Goal: Find specific page/section: Find specific page/section

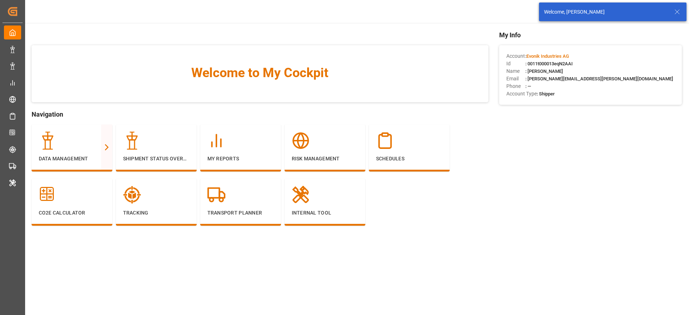
click at [674, 18] on div "Welcome, [PERSON_NAME]" at bounding box center [612, 12] width 147 height 19
click at [676, 8] on icon at bounding box center [676, 12] width 9 height 9
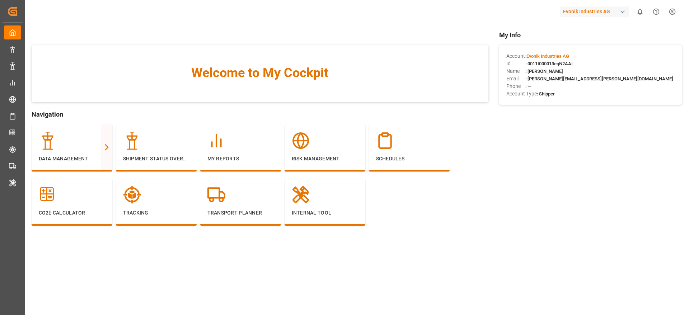
click at [583, 7] on div "Evonik Industries AG" at bounding box center [594, 11] width 69 height 10
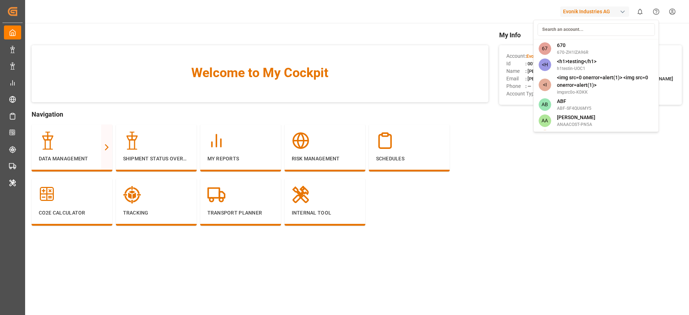
click at [582, 26] on input at bounding box center [595, 29] width 117 height 13
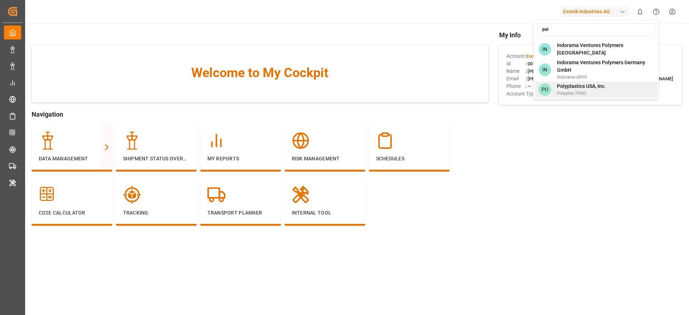
type input "pol"
click at [619, 84] on div "PO Polyplastics USA, Inc. Polyplas-7DQQ" at bounding box center [596, 89] width 122 height 16
